Goal: Obtain resource: Obtain resource

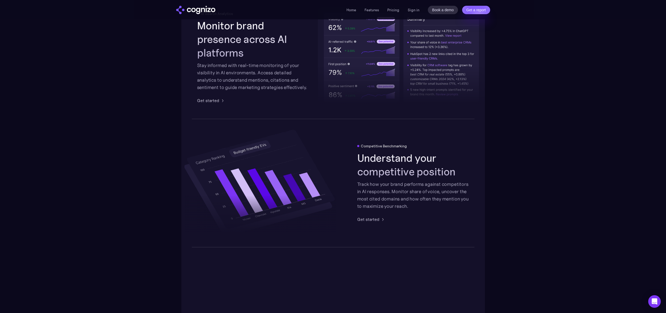
scroll to position [1050, 0]
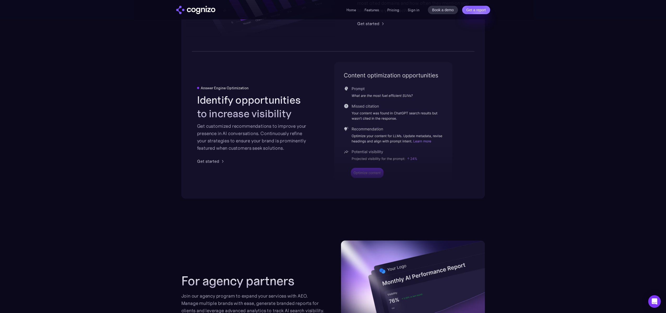
click at [368, 166] on div at bounding box center [393, 149] width 118 height 77
click at [367, 171] on div at bounding box center [393, 149] width 118 height 77
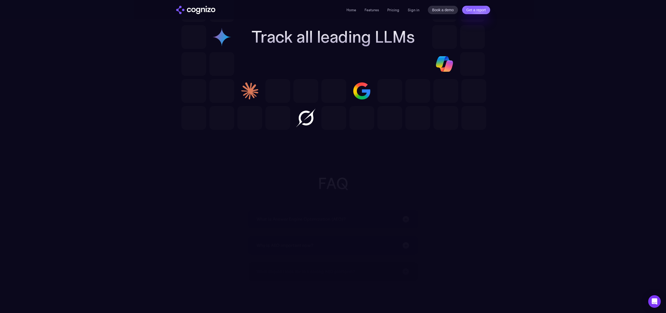
scroll to position [1641, 0]
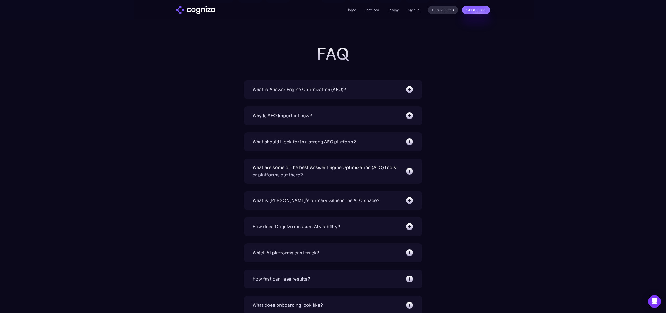
click at [297, 128] on div "What is Answer Engine Optimization (AEO)? AEO is a digital marketing strategy f…" at bounding box center [333, 223] width 178 height 287
click at [305, 117] on div "Why is AEO important now?" at bounding box center [282, 115] width 60 height 7
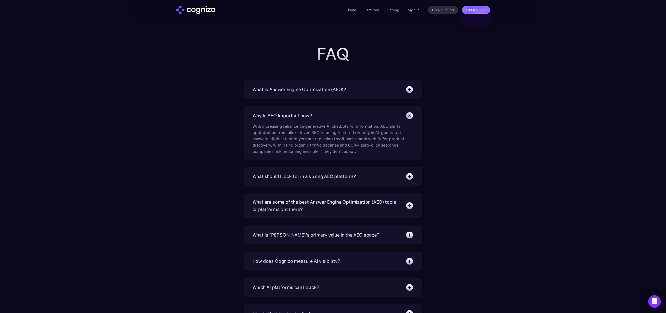
click at [302, 82] on div "What is Answer Engine Optimization (AEO)? AEO is a digital marketing strategy f…" at bounding box center [333, 89] width 178 height 19
click at [301, 85] on div "What is Answer Engine Optimization (AEO)?" at bounding box center [332, 89] width 161 height 8
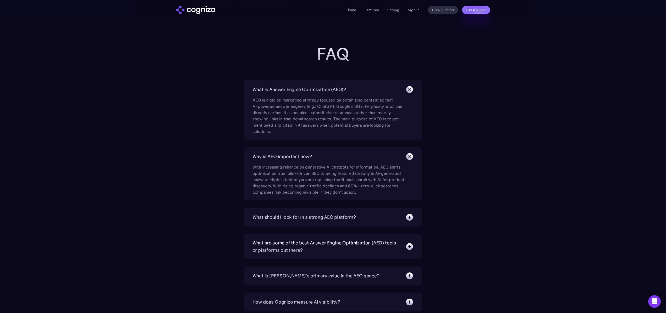
click at [353, 216] on div "What should I look for in a strong AEO platform?" at bounding box center [303, 216] width 103 height 7
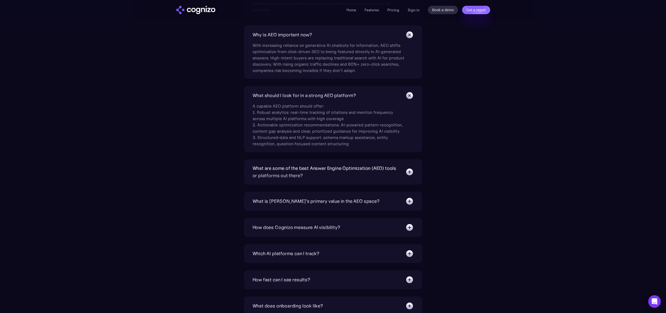
scroll to position [1820, 0]
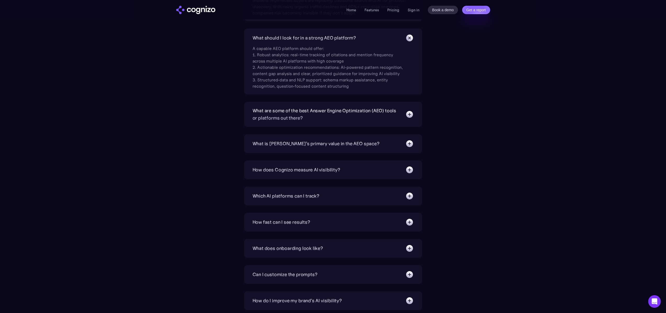
click at [307, 125] on div "What are some of the best Answer Engine Optimization (AEO) tools or platforms o…" at bounding box center [333, 114] width 178 height 25
click at [311, 120] on div "What are some of the best Answer Engine Optimization (AEO) tools or platforms o…" at bounding box center [326, 114] width 148 height 15
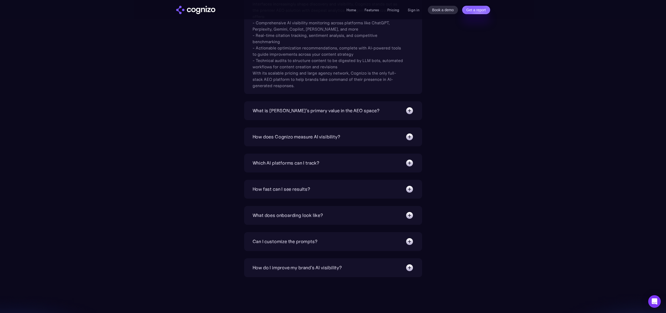
scroll to position [1951, 0]
click at [325, 109] on div "What is [PERSON_NAME]’s primary value in the AEO space?" at bounding box center [315, 110] width 127 height 7
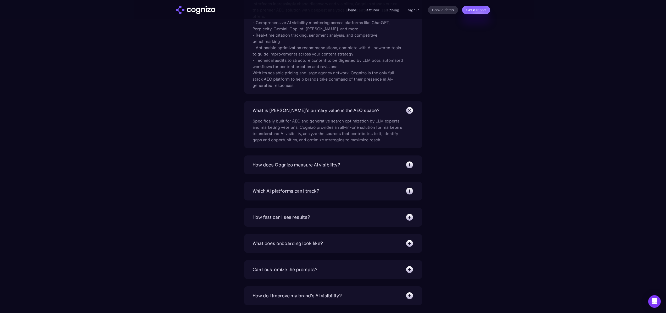
click at [326, 165] on div "How does Cognizo measure AI visibility?" at bounding box center [296, 164] width 88 height 7
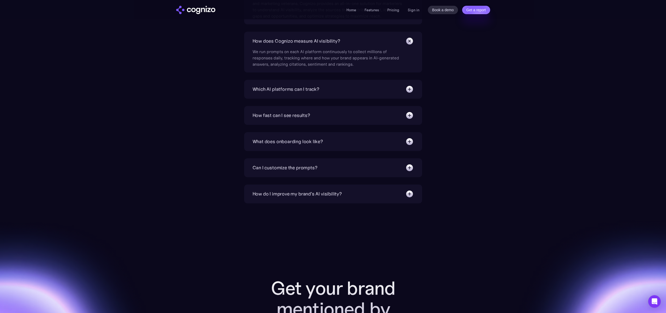
scroll to position [2049, 0]
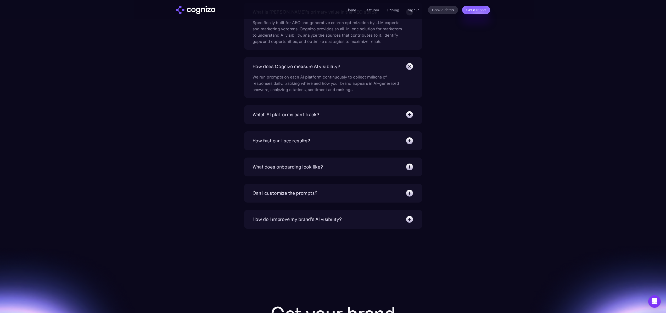
click at [309, 174] on div "What does onboarding look like? Instant. You’ll have a premade prompt set to st…" at bounding box center [333, 166] width 178 height 19
click at [313, 167] on div "What does onboarding look like?" at bounding box center [287, 166] width 70 height 7
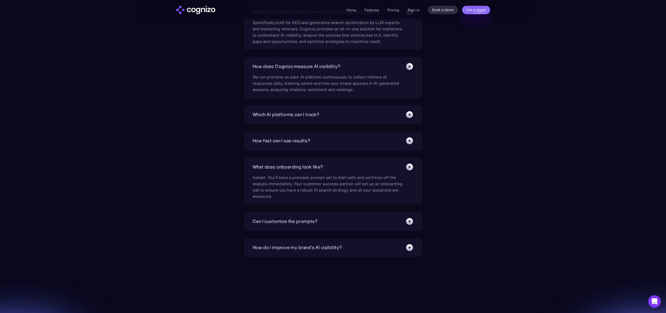
click at [310, 217] on div "Can I customize the prompts?" at bounding box center [332, 221] width 161 height 8
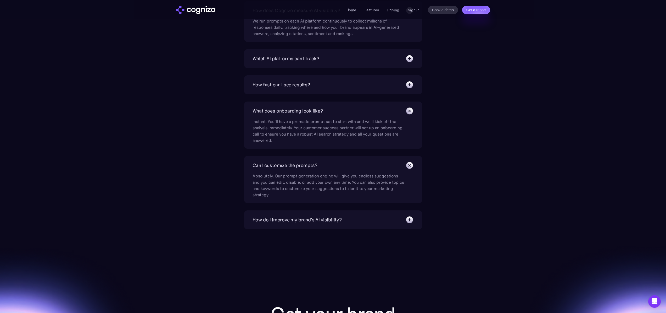
scroll to position [2179, 0]
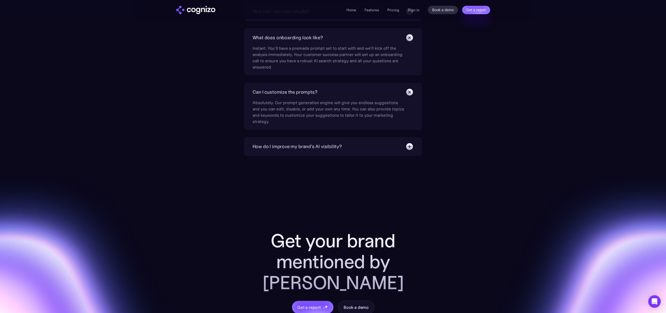
click at [337, 150] on div "How do I improve my brand's AI visibility?" at bounding box center [332, 146] width 161 height 8
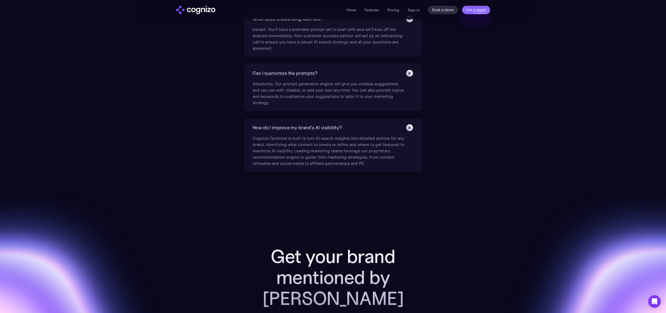
scroll to position [2218, 0]
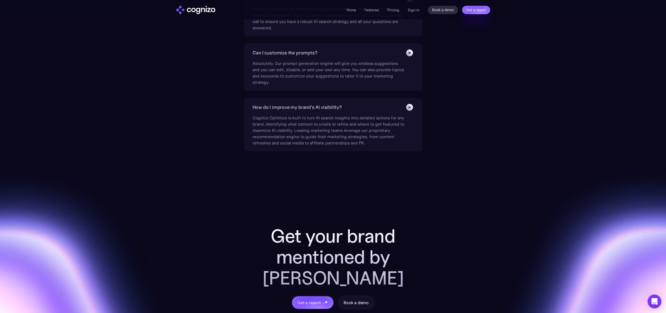
click at [649, 300] on div "Open Intercom Messenger" at bounding box center [654, 302] width 14 height 14
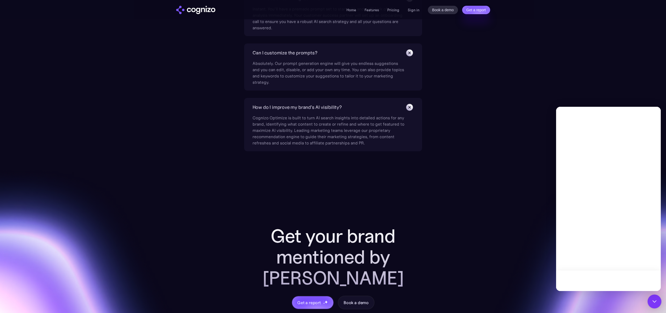
scroll to position [0, 0]
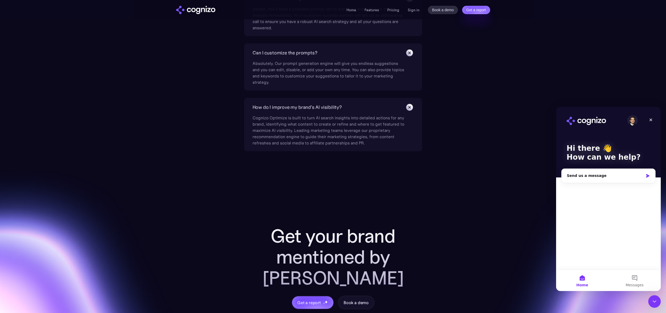
click at [633, 122] on img "Intercom messenger" at bounding box center [632, 120] width 10 height 10
click at [605, 179] on div "Send us a message" at bounding box center [608, 176] width 94 height 14
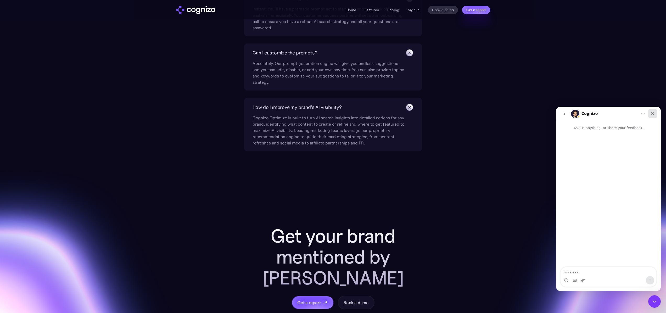
click at [654, 114] on div "Close" at bounding box center [652, 113] width 9 height 9
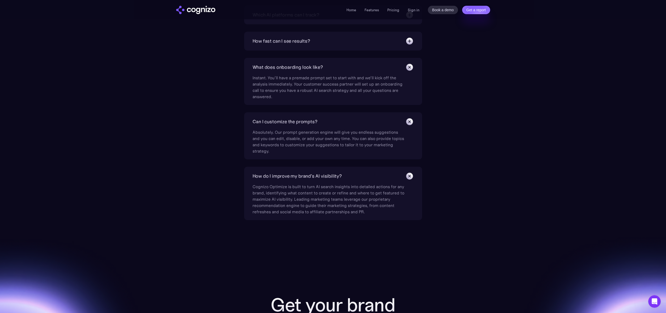
scroll to position [2009, 0]
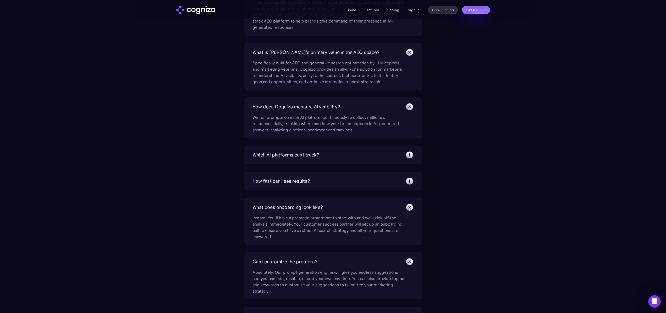
click at [391, 11] on link "Pricing" at bounding box center [393, 10] width 12 height 5
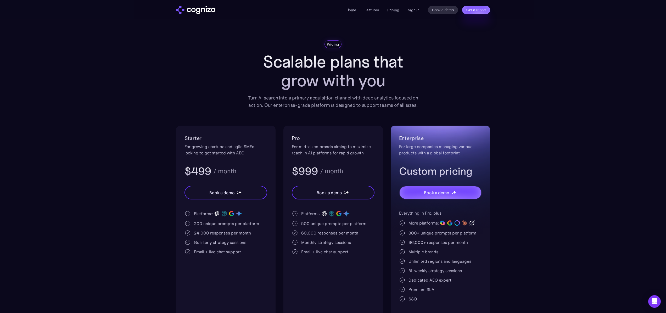
drag, startPoint x: 494, startPoint y: 78, endPoint x: 392, endPoint y: 15, distance: 118.8
click at [493, 78] on section "Pricing Scalable plans that grow with you Turn AI search into a primary acquisi…" at bounding box center [333, 178] width 666 height 277
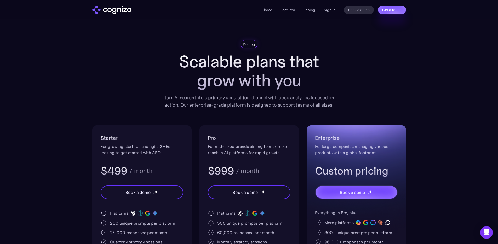
click at [109, 1] on div "Home Features Pricing Book a demo Get a report Sign in Book a demo Get a report" at bounding box center [249, 9] width 377 height 19
click at [109, 7] on img "home" at bounding box center [111, 10] width 39 height 8
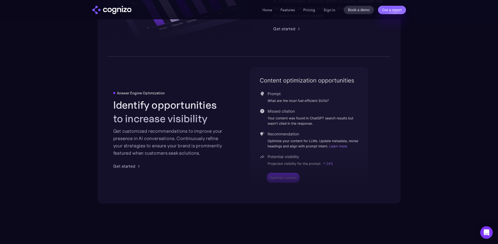
scroll to position [1068, 0]
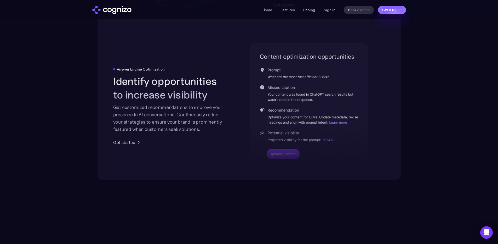
click at [308, 11] on link "Pricing" at bounding box center [309, 10] width 12 height 5
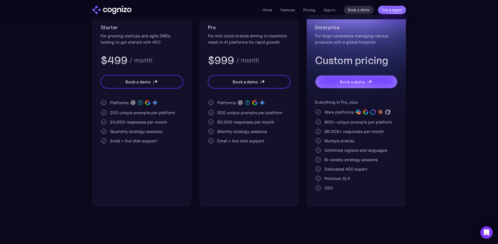
scroll to position [109, 0]
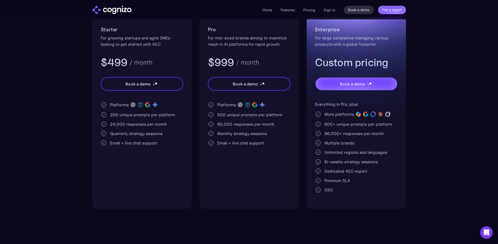
click at [128, 116] on div "200 unique prompts per platform" at bounding box center [142, 115] width 65 height 6
click at [153, 124] on div "24,000 responses per month" at bounding box center [138, 124] width 57 height 6
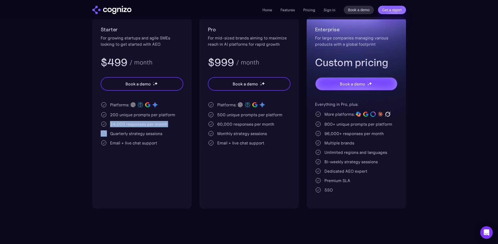
click at [153, 124] on div "24,000 responses per month" at bounding box center [138, 124] width 57 height 6
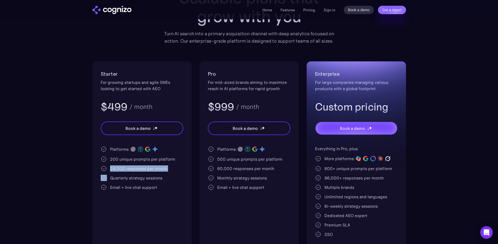
scroll to position [64, 0]
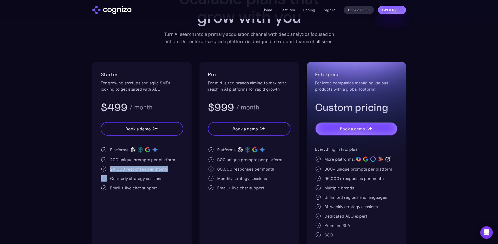
click at [266, 12] on link "Home" at bounding box center [268, 10] width 10 height 5
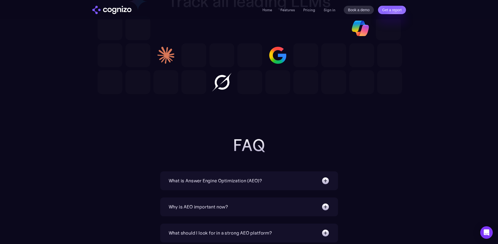
scroll to position [1570, 0]
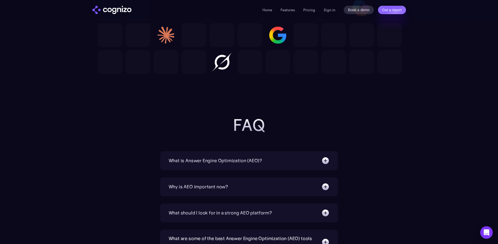
click at [236, 165] on div "What is Answer Engine Optimization (AEO)?" at bounding box center [249, 161] width 161 height 8
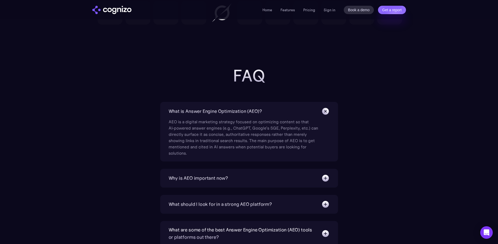
scroll to position [1620, 0]
click at [237, 183] on div "Why is AEO important now? With increasing reliance on generative AI chatbots fo…" at bounding box center [249, 178] width 178 height 19
click at [238, 182] on div "Why is AEO important now?" at bounding box center [249, 178] width 161 height 8
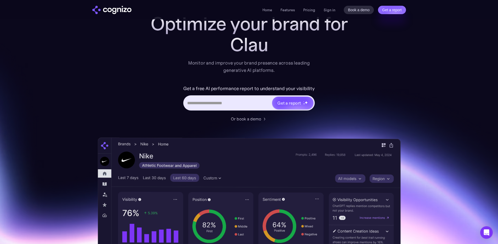
scroll to position [0, 0]
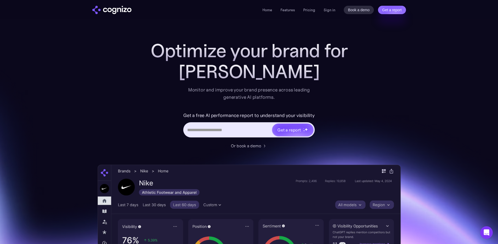
click at [237, 126] on input "Hero URL Input Form" at bounding box center [228, 130] width 88 height 10
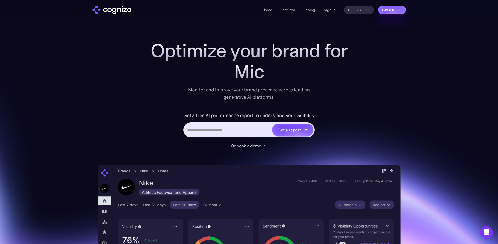
type input "*"
paste input "**********"
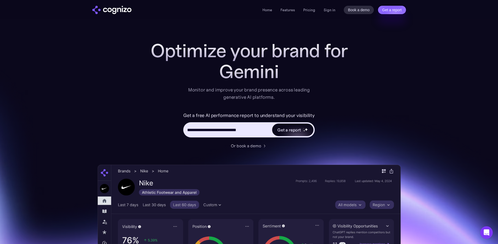
type input "**********"
click at [284, 133] on div "Get a report" at bounding box center [292, 130] width 41 height 13
type input "**********"
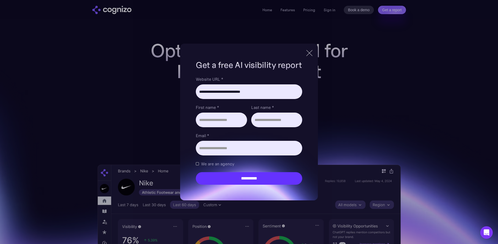
click at [308, 54] on div at bounding box center [310, 53] width 6 height 6
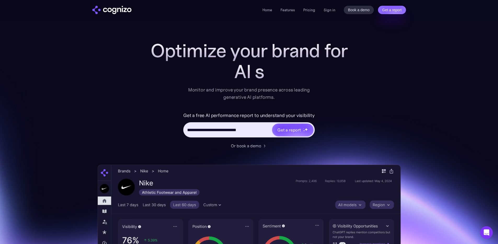
click at [120, 6] on img "home" at bounding box center [111, 10] width 39 height 8
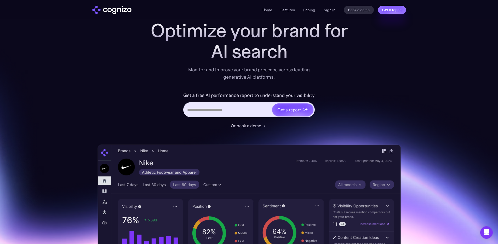
scroll to position [160, 0]
